Goal: Task Accomplishment & Management: Use online tool/utility

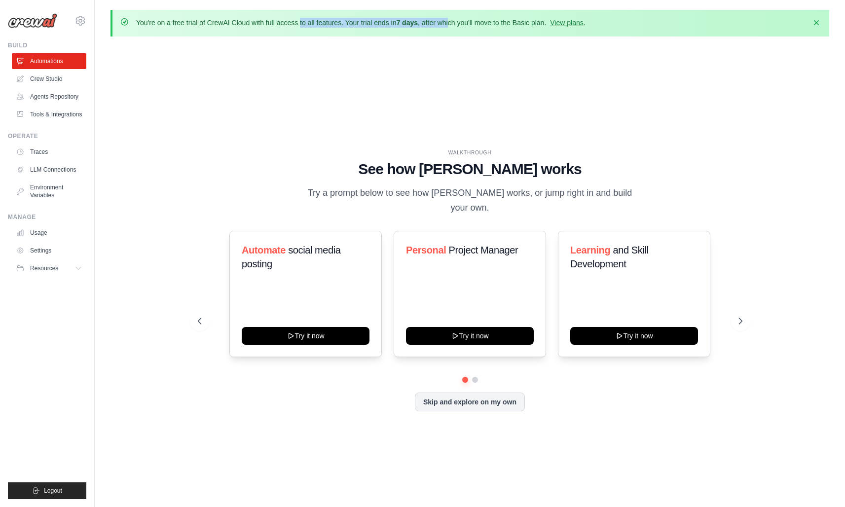
drag, startPoint x: 280, startPoint y: 23, endPoint x: 471, endPoint y: 23, distance: 190.9
click at [470, 23] on p "You're on a free trial of CrewAI Cloud with full access to all features. Your t…" at bounding box center [360, 23] width 449 height 10
click at [471, 23] on p "You're on a free trial of CrewAI Cloud with full access to all features. Your t…" at bounding box center [360, 23] width 449 height 10
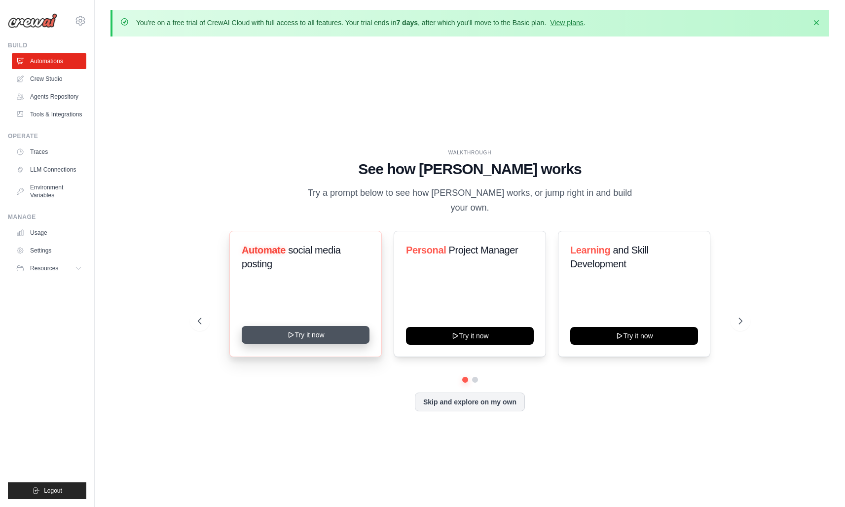
click at [330, 334] on button "Try it now" at bounding box center [306, 335] width 128 height 18
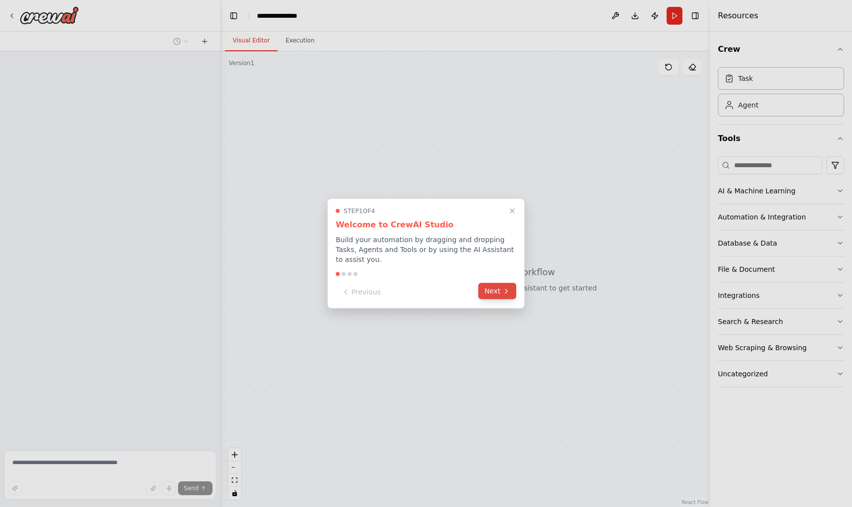
click at [504, 290] on icon at bounding box center [507, 291] width 8 height 8
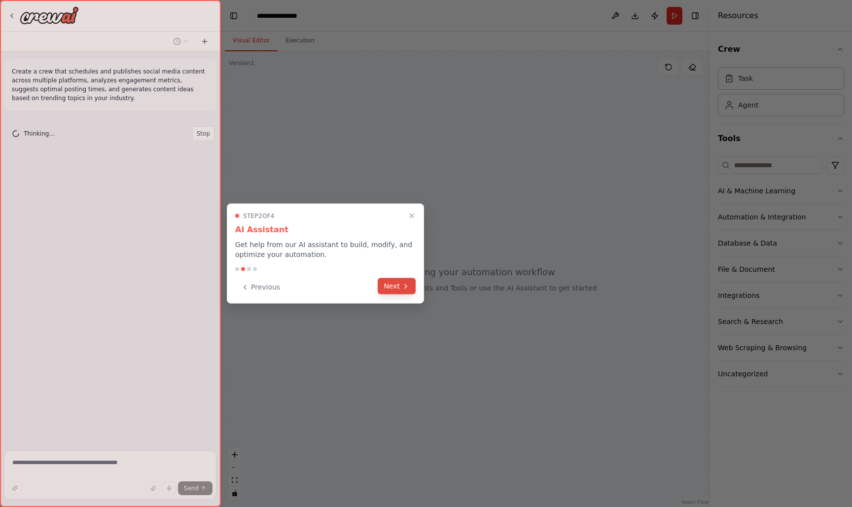
click at [410, 287] on button "Next" at bounding box center [397, 286] width 38 height 16
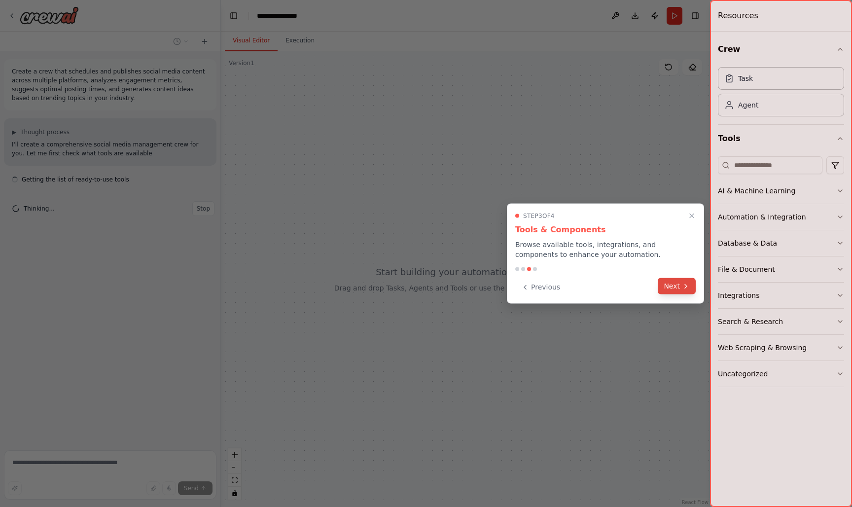
click at [664, 279] on button "Next" at bounding box center [677, 286] width 38 height 16
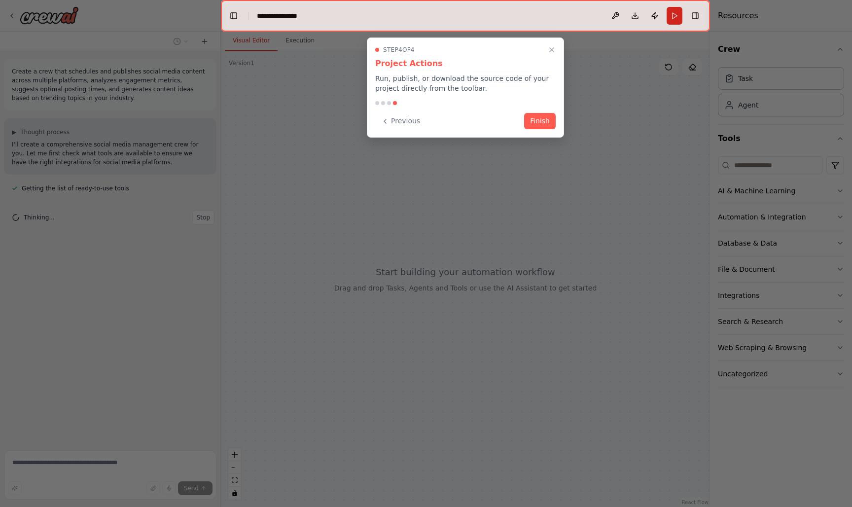
click at [555, 133] on div "Step 4 of 4 Project Actions Run, publish, or download the source code of your p…" at bounding box center [465, 87] width 197 height 100
